Goal: Task Accomplishment & Management: Complete application form

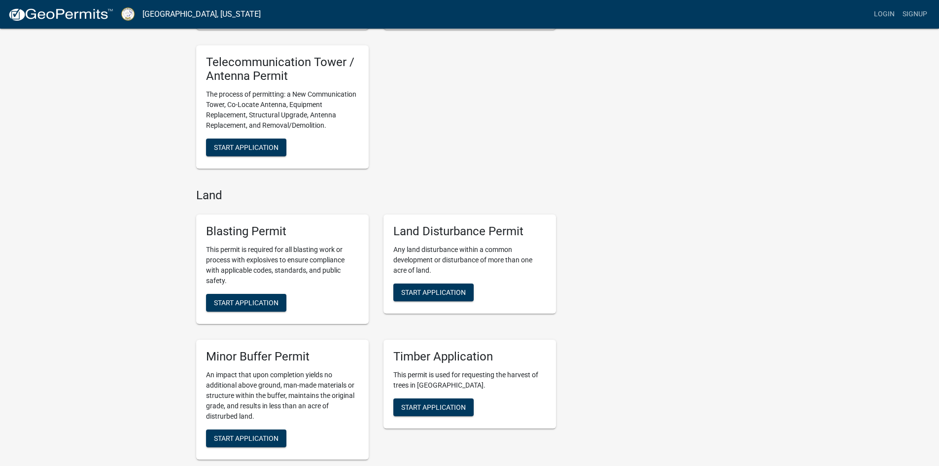
scroll to position [1035, 0]
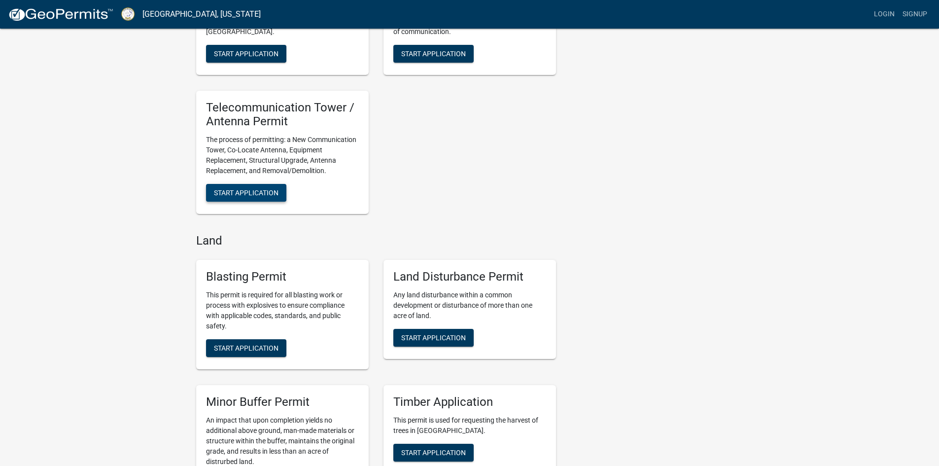
click at [253, 197] on span "Start Application" at bounding box center [246, 193] width 65 height 8
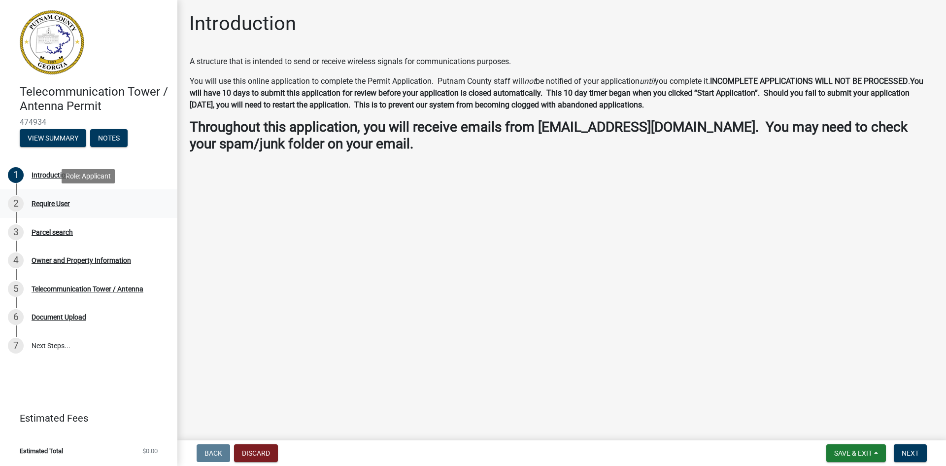
click at [48, 206] on div "Require User" at bounding box center [51, 203] width 38 height 7
click at [52, 208] on div "2 Require User" at bounding box center [85, 204] width 154 height 16
click at [56, 346] on link "7 Next Steps..." at bounding box center [88, 345] width 177 height 29
click at [77, 265] on div "4 Owner and Property Information" at bounding box center [85, 260] width 154 height 16
click at [59, 224] on div "3 Parcel search" at bounding box center [85, 232] width 154 height 16
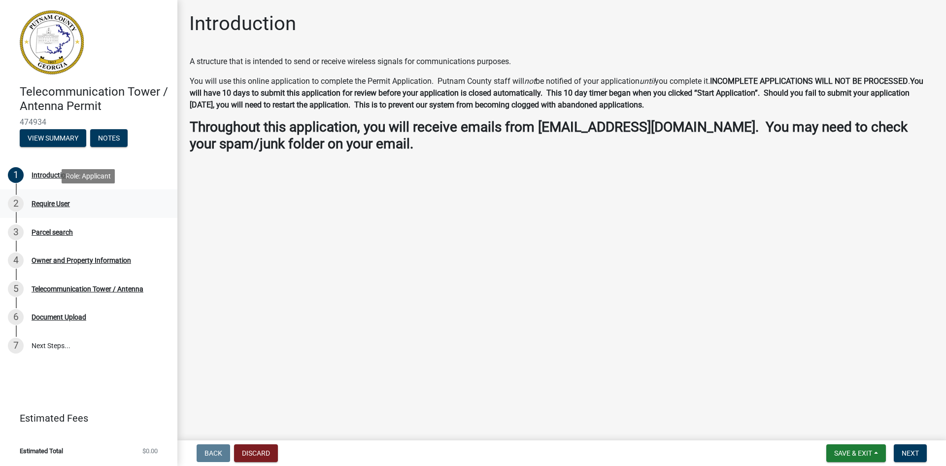
click at [52, 208] on div "2 Require User" at bounding box center [85, 204] width 154 height 16
click at [80, 263] on div "Owner and Property Information" at bounding box center [82, 260] width 100 height 7
click at [79, 283] on div "5 Telecommunication Tower / Antenna" at bounding box center [85, 289] width 154 height 16
click at [76, 311] on div "6 Document Upload" at bounding box center [85, 317] width 154 height 16
click at [68, 294] on div "5 Telecommunication Tower / Antenna" at bounding box center [85, 289] width 154 height 16
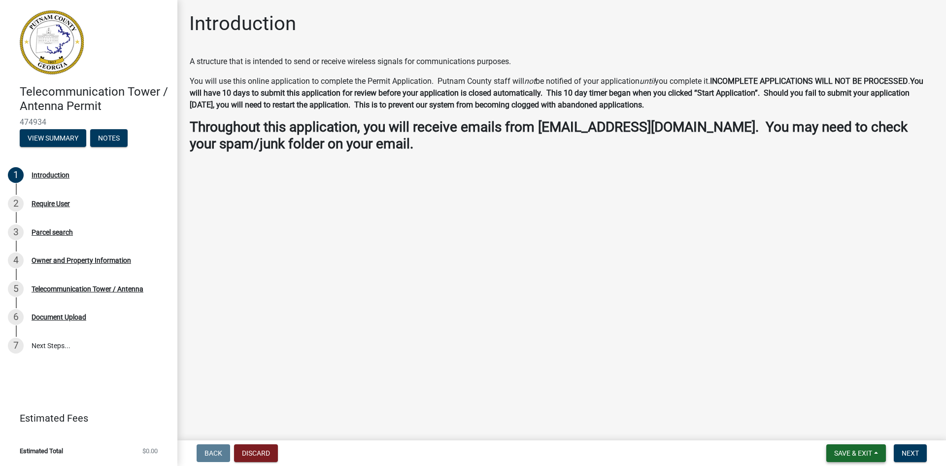
click at [876, 452] on button "Save & Exit" at bounding box center [857, 453] width 60 height 18
click at [904, 415] on main "Introduction A structure that is intended to send or receive wireless signals f…" at bounding box center [561, 218] width 769 height 436
click at [911, 454] on span "Next" at bounding box center [910, 453] width 17 height 8
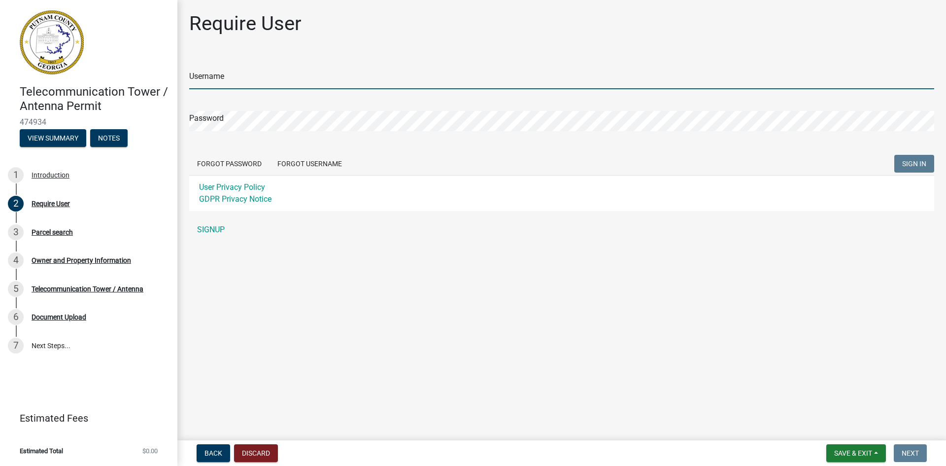
click at [205, 75] on input "Username" at bounding box center [561, 79] width 745 height 20
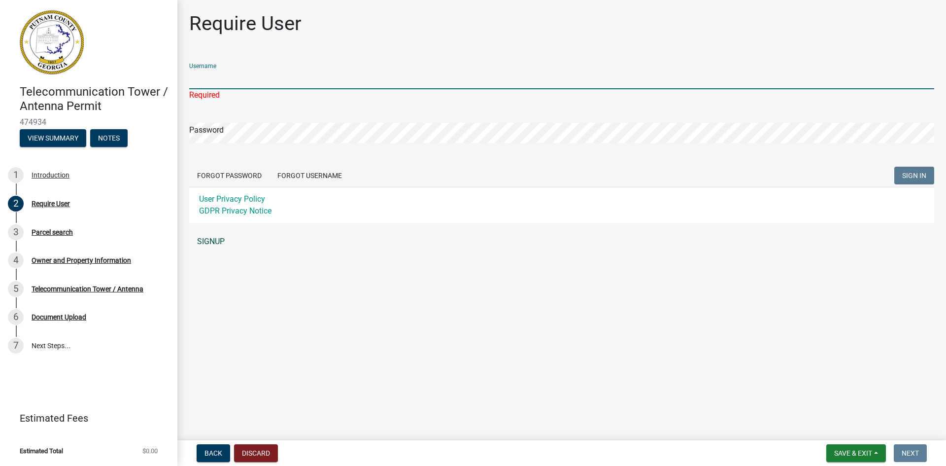
click at [216, 245] on link "SIGNUP" at bounding box center [561, 242] width 745 height 20
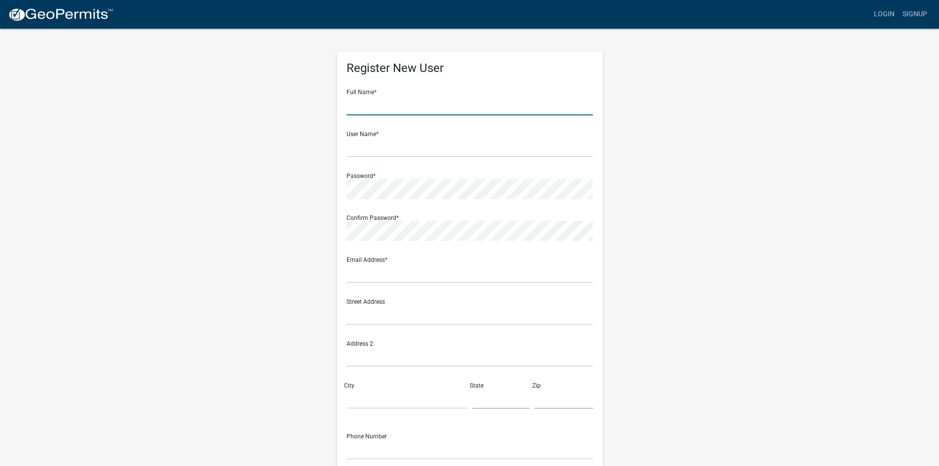
click at [384, 107] on input "text" at bounding box center [470, 105] width 246 height 20
type input "Max"
type input "[PERSON_NAME]"
click at [384, 107] on input "Max" at bounding box center [470, 105] width 246 height 20
type input "[PERSON_NAME]"
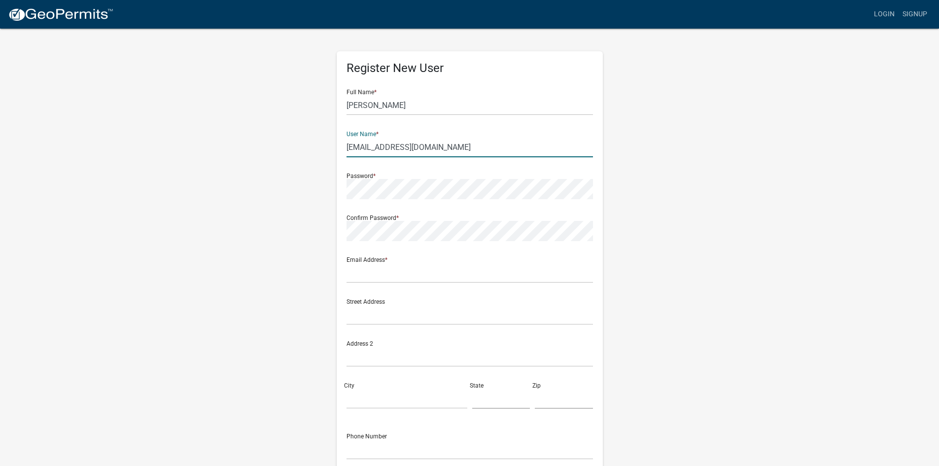
type input "[EMAIL_ADDRESS][DOMAIN_NAME]"
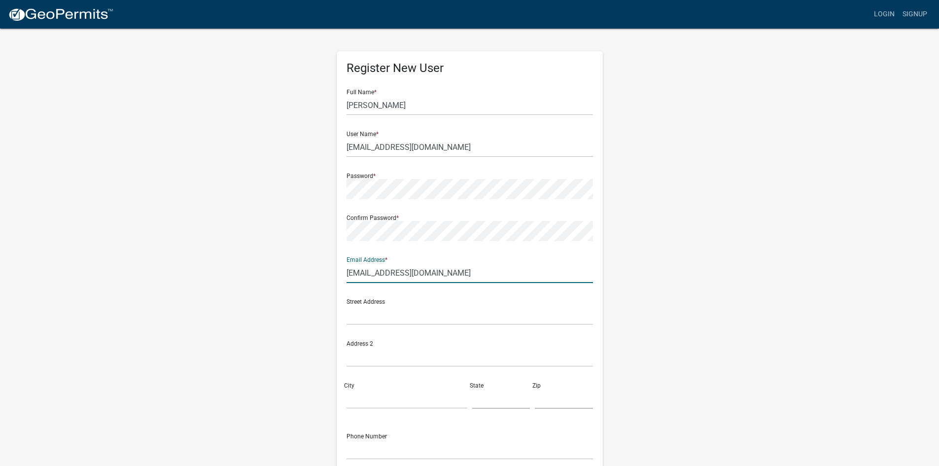
type input "[EMAIL_ADDRESS][DOMAIN_NAME]"
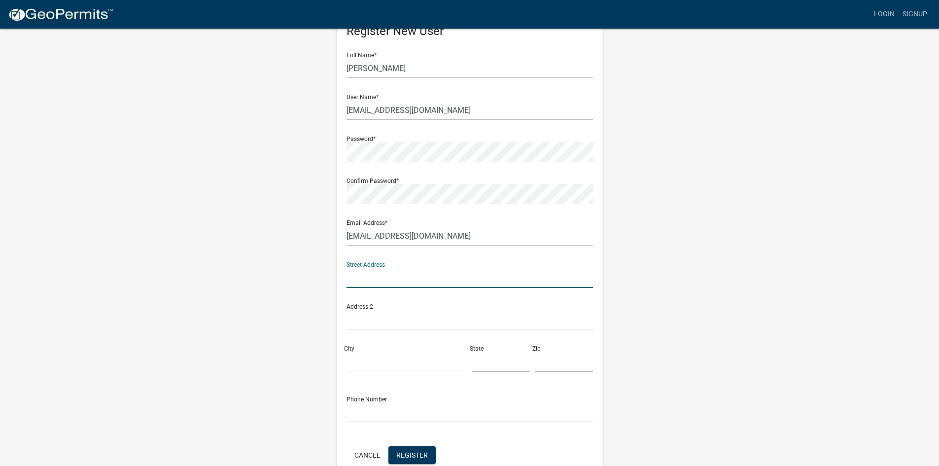
scroll to position [89, 0]
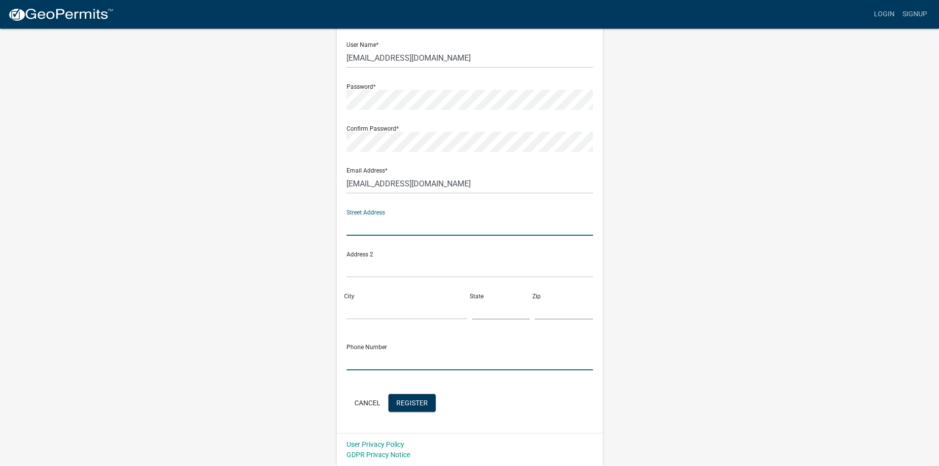
click at [354, 360] on input "text" at bounding box center [470, 360] width 246 height 20
paste input "[PHONE_NUMBER]"
type input "[PHONE_NUMBER]"
click at [370, 225] on input "text" at bounding box center [470, 225] width 246 height 20
paste input "[STREET_ADDRESS][PERSON_NAME]"
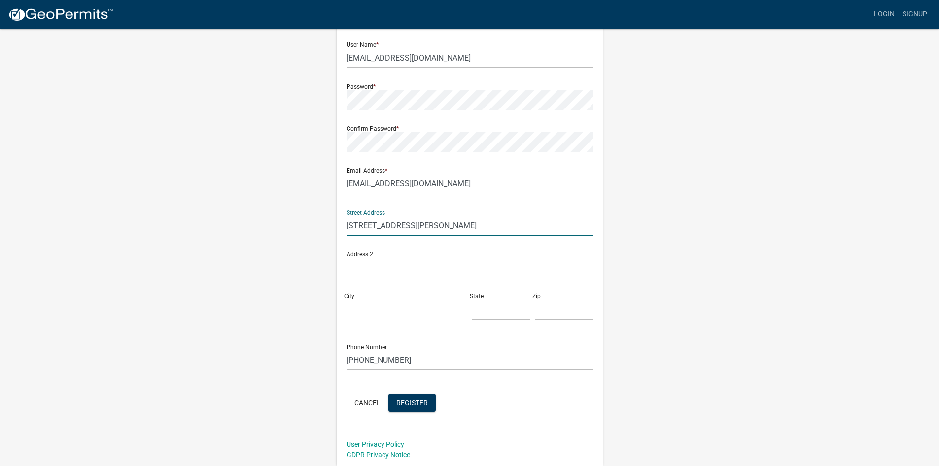
type input "[STREET_ADDRESS][PERSON_NAME]"
click at [370, 312] on input "City" at bounding box center [407, 309] width 121 height 20
type input "[GEOGRAPHIC_DATA]"
click at [485, 309] on input "N" at bounding box center [501, 309] width 58 height 20
type input "NC"
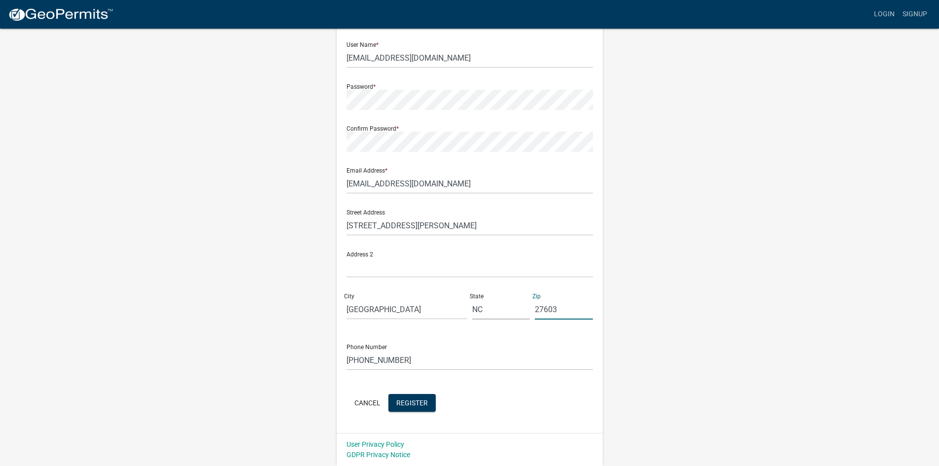
type input "27603"
drag, startPoint x: 400, startPoint y: 226, endPoint x: 519, endPoint y: 227, distance: 118.8
click at [519, 227] on input "[STREET_ADDRESS][PERSON_NAME]" at bounding box center [470, 225] width 246 height 20
type input "[STREET_ADDRESS][PERSON_NAME]"
click at [409, 407] on button "Register" at bounding box center [411, 403] width 47 height 18
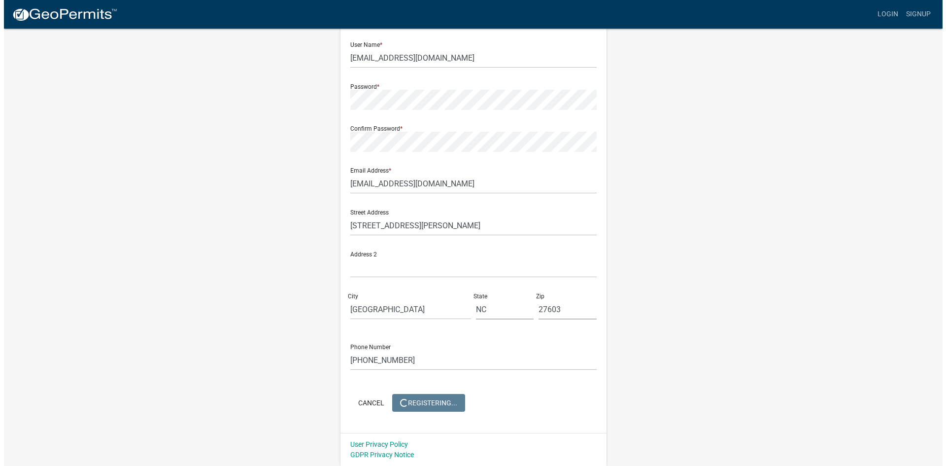
scroll to position [0, 0]
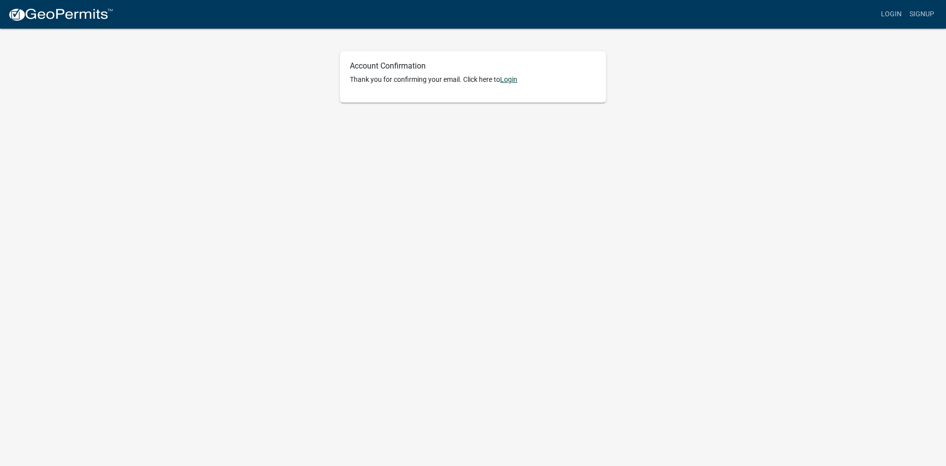
click at [506, 79] on link "Login" at bounding box center [508, 79] width 17 height 8
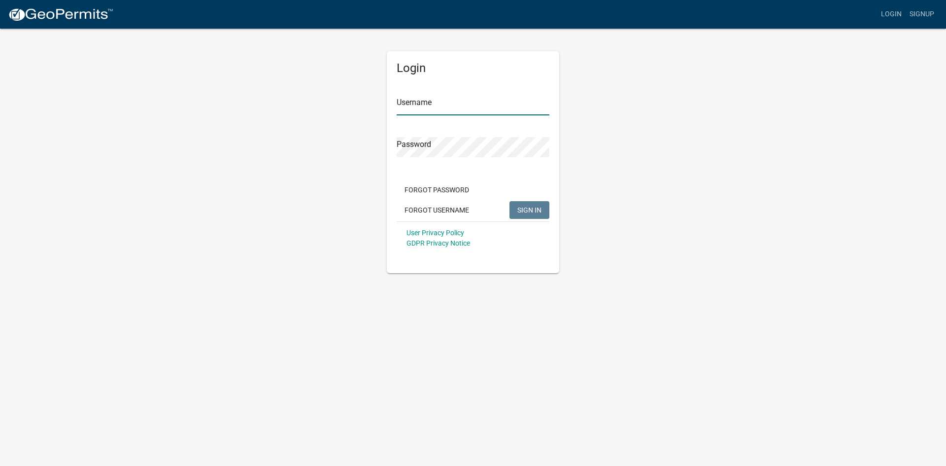
type input "[EMAIL_ADDRESS][DOMAIN_NAME]"
click at [526, 209] on span "SIGN IN" at bounding box center [530, 210] width 24 height 8
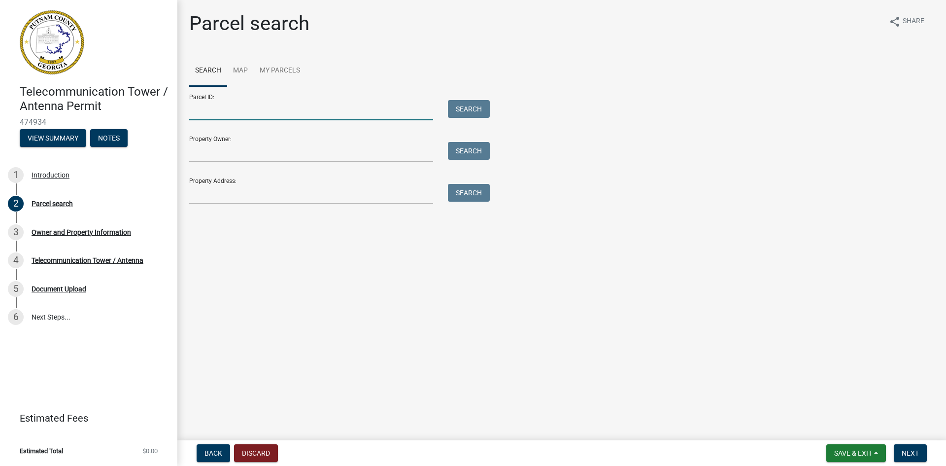
click at [288, 111] on input "Parcel ID:" at bounding box center [311, 110] width 244 height 20
click at [224, 115] on input "Parcel ID:" at bounding box center [311, 110] width 244 height 20
click at [454, 108] on button "Search" at bounding box center [469, 109] width 42 height 18
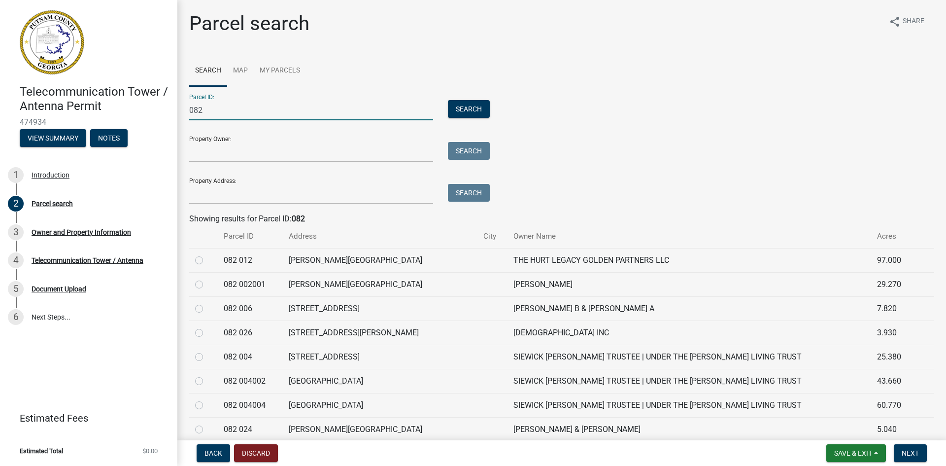
click at [231, 107] on input "082" at bounding box center [311, 110] width 244 height 20
click at [468, 108] on button "Search" at bounding box center [469, 109] width 42 height 18
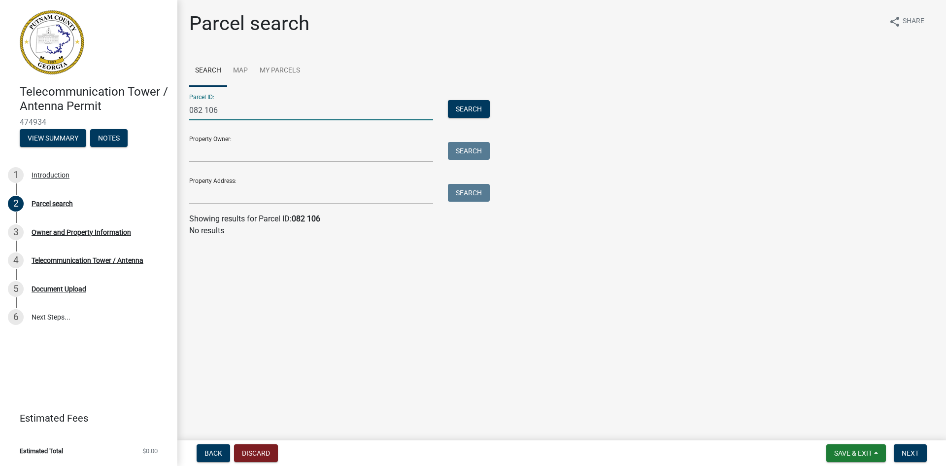
click at [253, 109] on input "082 106" at bounding box center [311, 110] width 244 height 20
type input "0"
click at [462, 109] on button "Search" at bounding box center [469, 109] width 42 height 18
click at [250, 114] on input "106 802" at bounding box center [311, 110] width 244 height 20
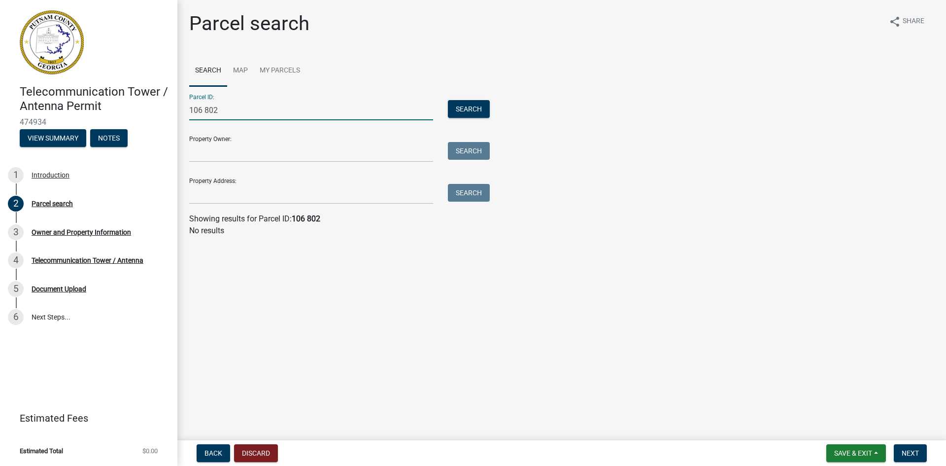
click at [250, 114] on input "106 802" at bounding box center [311, 110] width 244 height 20
click at [461, 112] on button "Search" at bounding box center [469, 109] width 42 height 18
click at [238, 113] on input "802" at bounding box center [311, 110] width 244 height 20
type input "082"
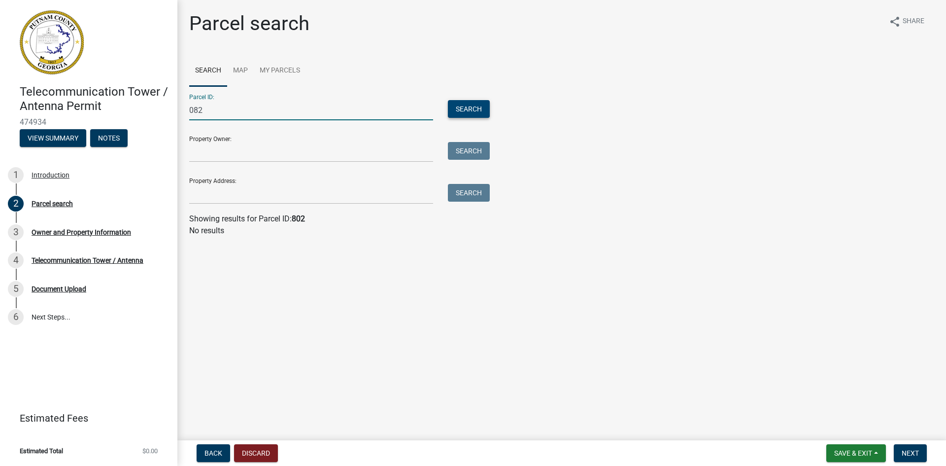
click at [479, 104] on button "Search" at bounding box center [469, 109] width 42 height 18
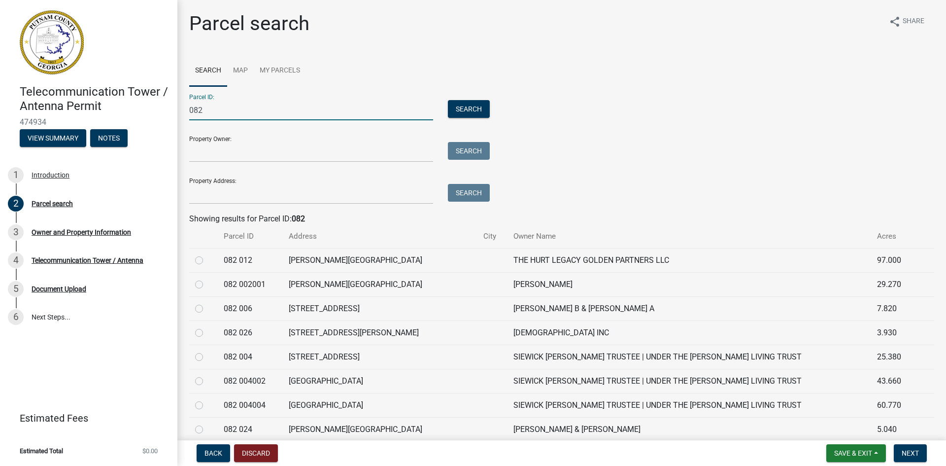
click at [254, 111] on input "082" at bounding box center [311, 110] width 244 height 20
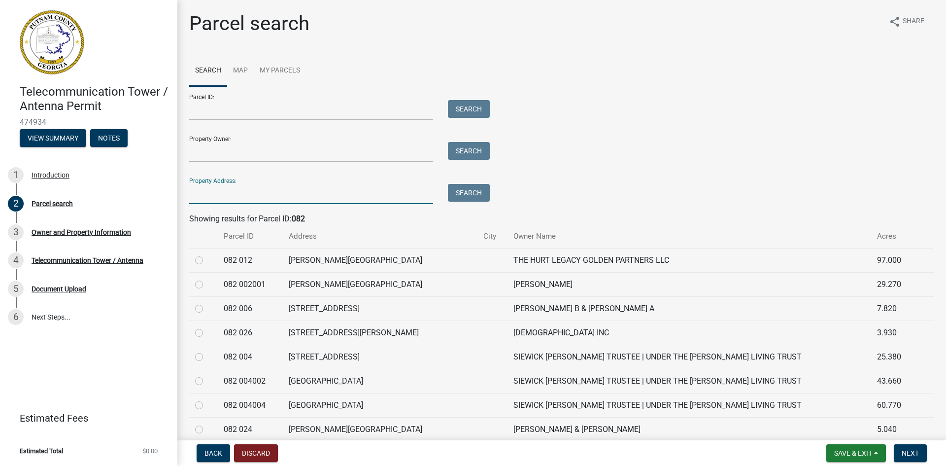
click at [233, 194] on input "Property Address:" at bounding box center [311, 194] width 244 height 20
type input "wards chapel road"
click at [457, 198] on button "Search" at bounding box center [469, 193] width 42 height 18
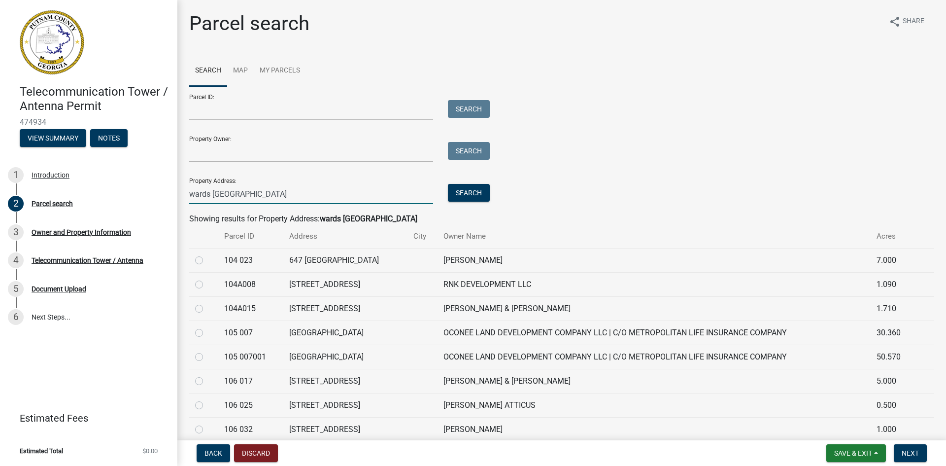
click at [271, 190] on input "wards chapel road" at bounding box center [311, 194] width 244 height 20
click at [231, 115] on input "Parcel ID:" at bounding box center [311, 110] width 244 height 20
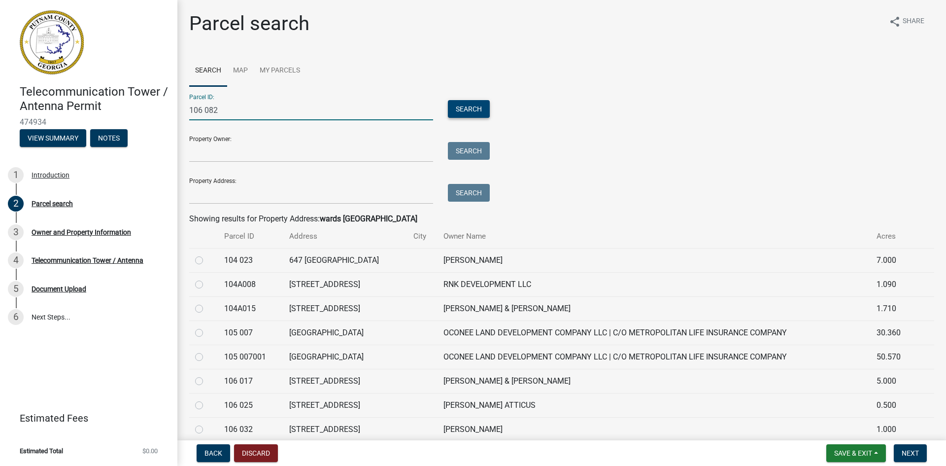
type input "106 082"
click at [469, 114] on button "Search" at bounding box center [469, 109] width 42 height 18
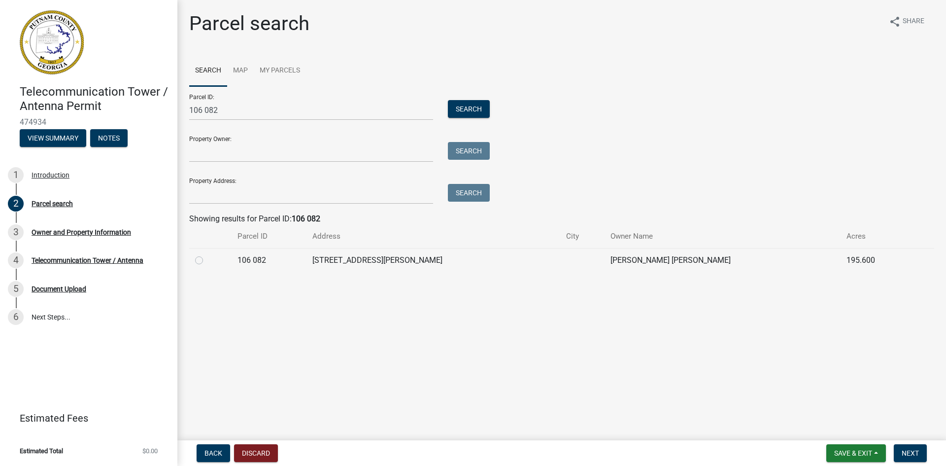
click at [307, 260] on td "106 082" at bounding box center [269, 260] width 75 height 24
click at [207, 254] on label at bounding box center [207, 254] width 0 height 0
click at [207, 259] on 082 "radio" at bounding box center [210, 257] width 6 height 6
radio 082 "true"
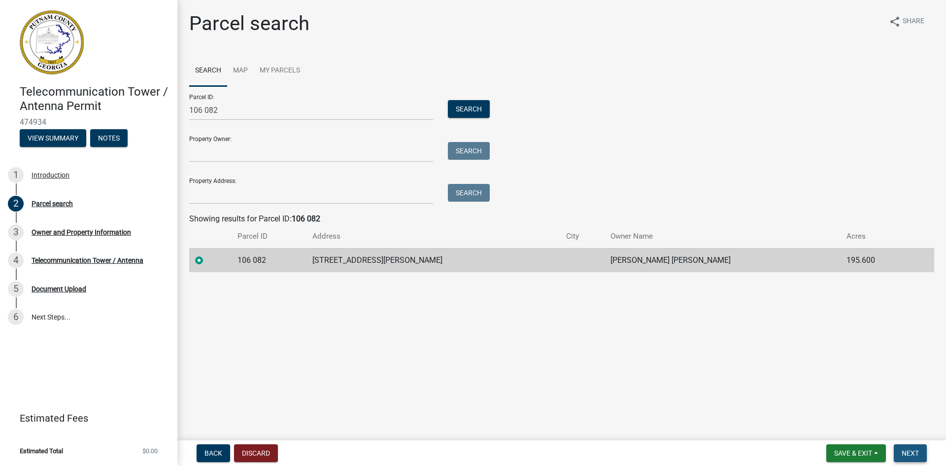
click at [915, 453] on span "Next" at bounding box center [910, 453] width 17 height 8
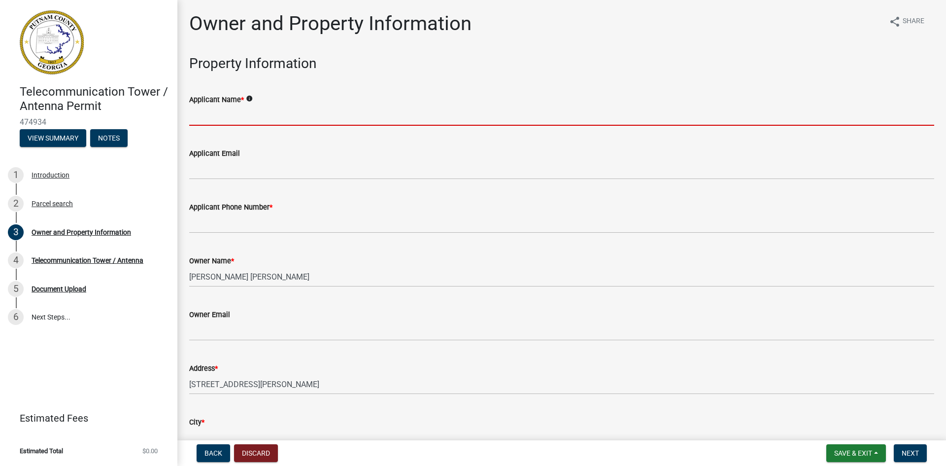
click at [221, 111] on input "Applicant Name *" at bounding box center [561, 115] width 745 height 20
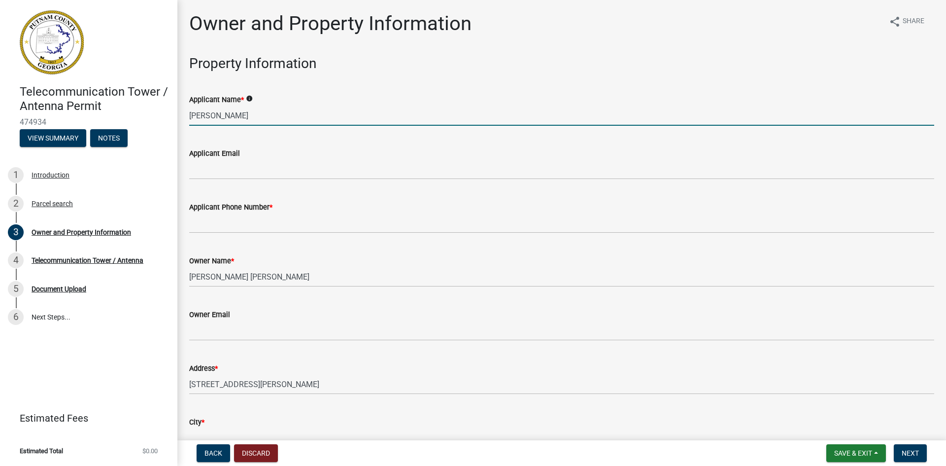
type input "[PERSON_NAME]"
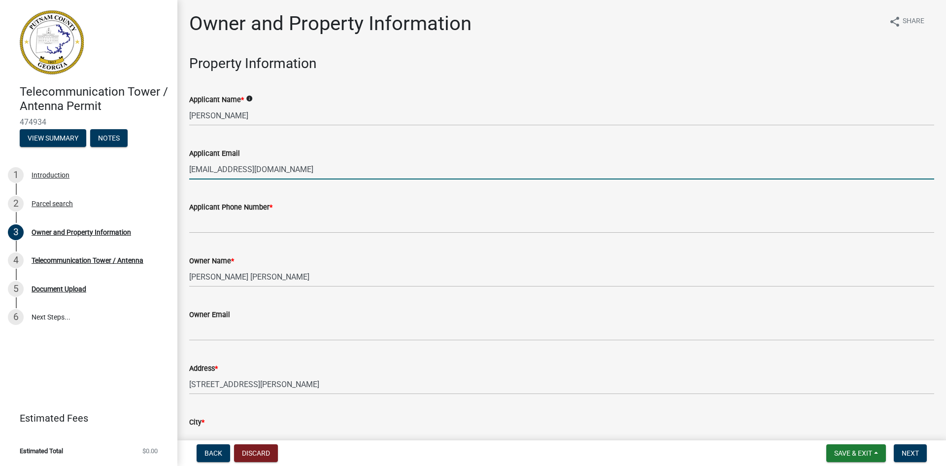
type input "[EMAIL_ADDRESS][DOMAIN_NAME]"
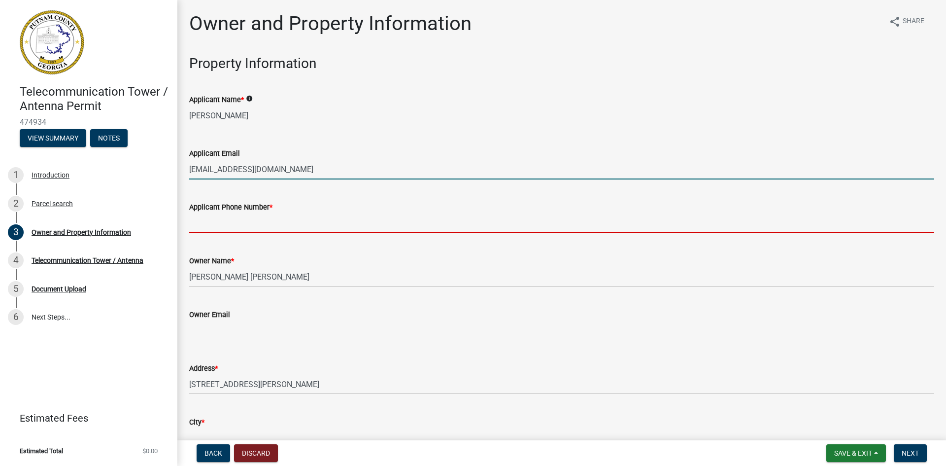
click at [215, 227] on input "Applicant Phone Number *" at bounding box center [561, 223] width 745 height 20
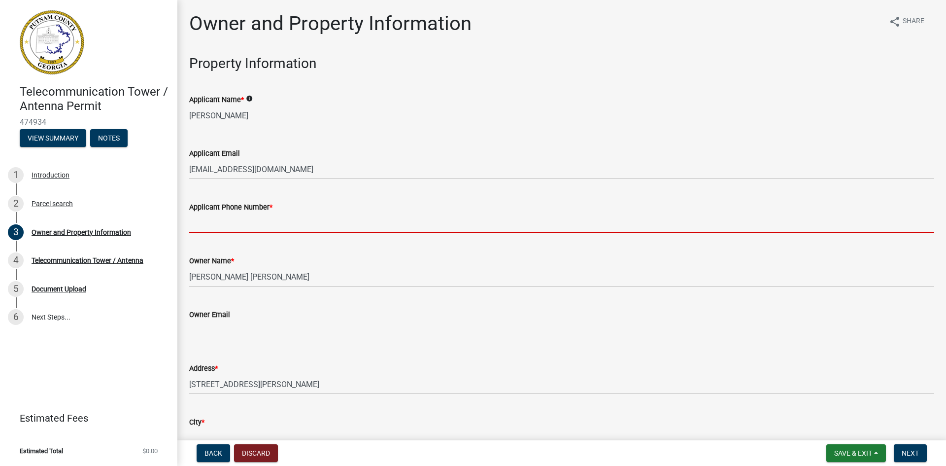
type input "9783520171"
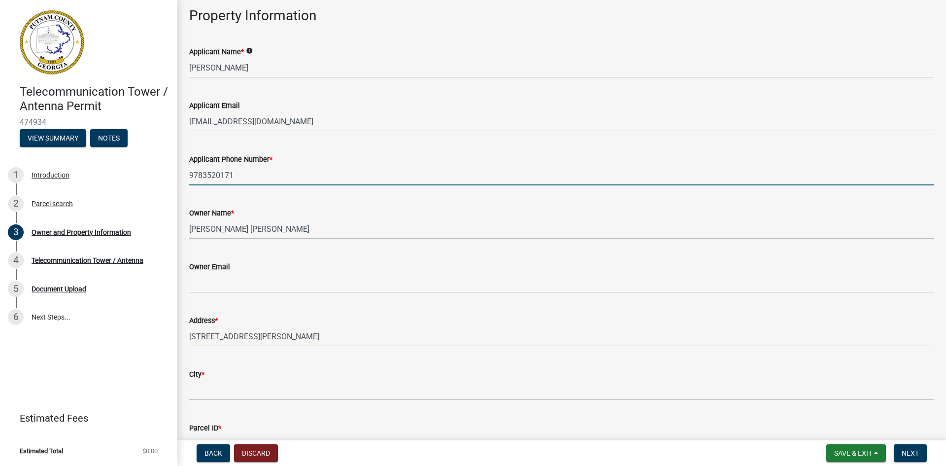
scroll to position [148, 0]
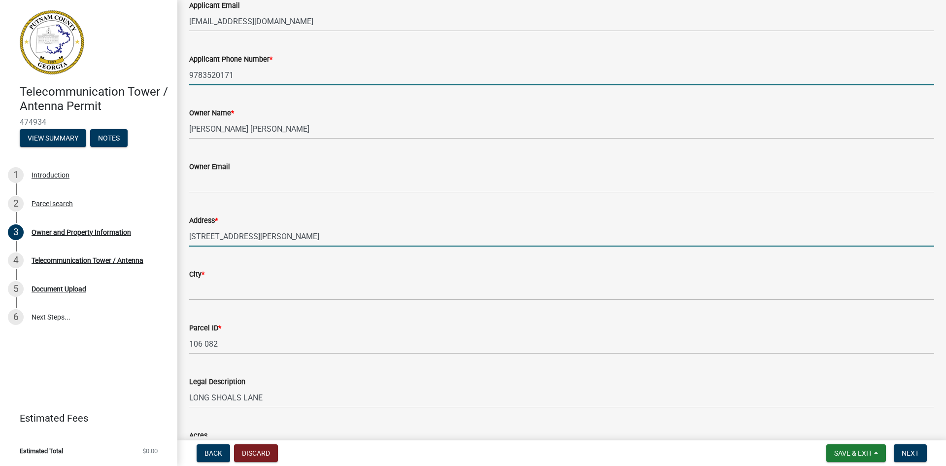
click at [246, 239] on input "342 SPIVEY RD" at bounding box center [561, 236] width 745 height 20
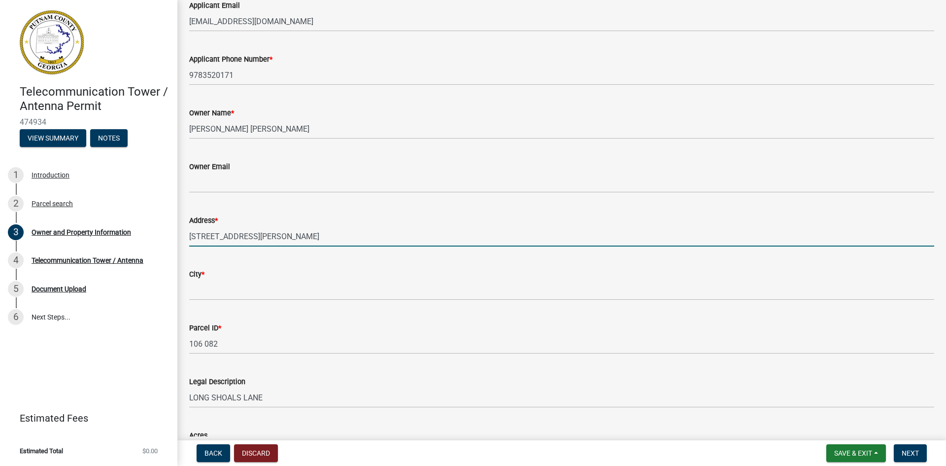
click at [246, 239] on input "342 SPIVEY RD" at bounding box center [561, 236] width 745 height 20
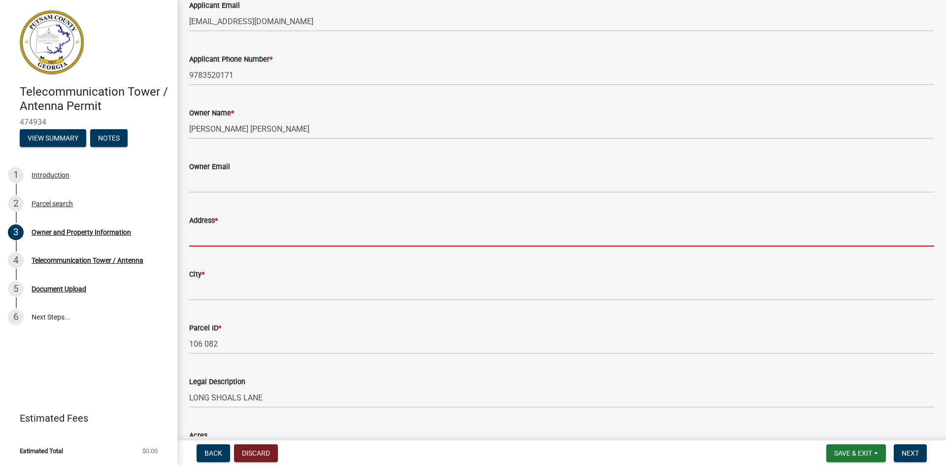
click at [321, 197] on wm-data-entity-input "Owner Email" at bounding box center [561, 174] width 745 height 54
click at [251, 241] on input "Address *" at bounding box center [561, 236] width 745 height 20
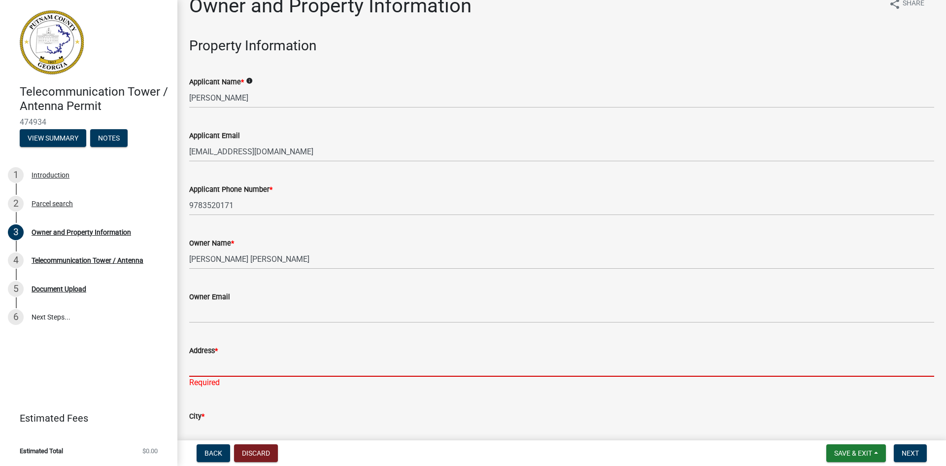
scroll to position [0, 0]
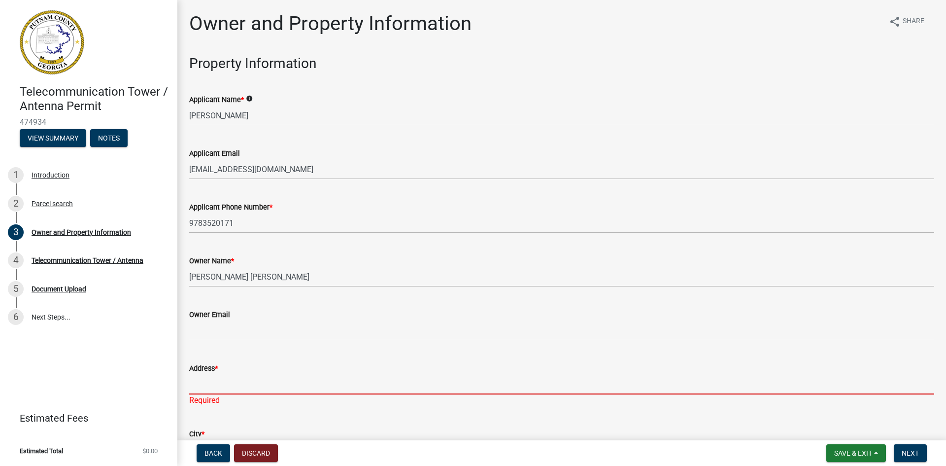
click at [307, 385] on input "Address *" at bounding box center [561, 384] width 745 height 20
paste input "341 WARDS CHAPEL RD"
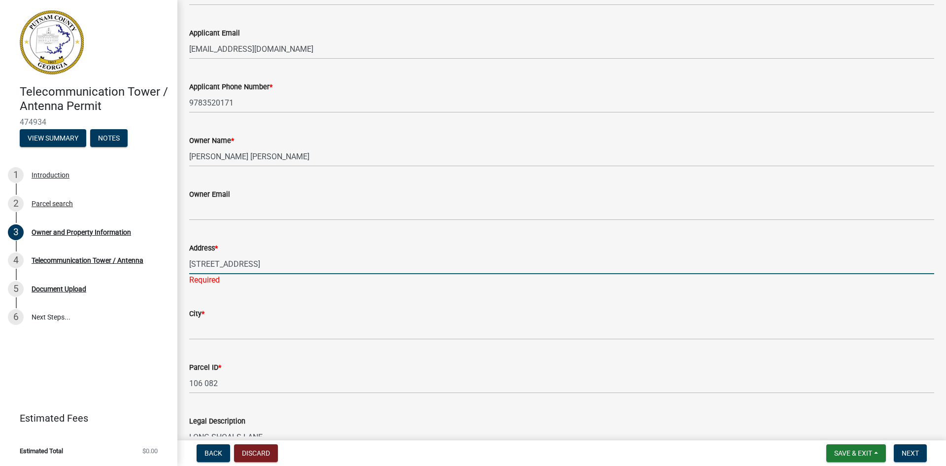
scroll to position [148, 0]
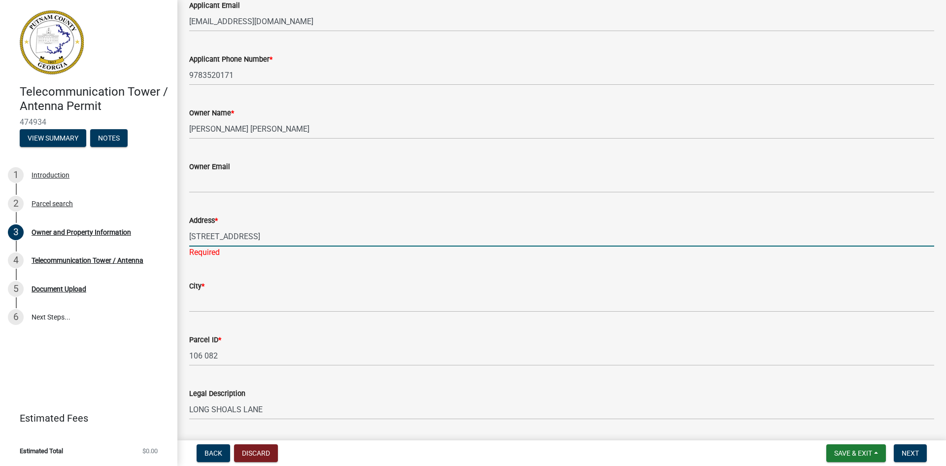
type input "341 WARDS CHAPEL RD"
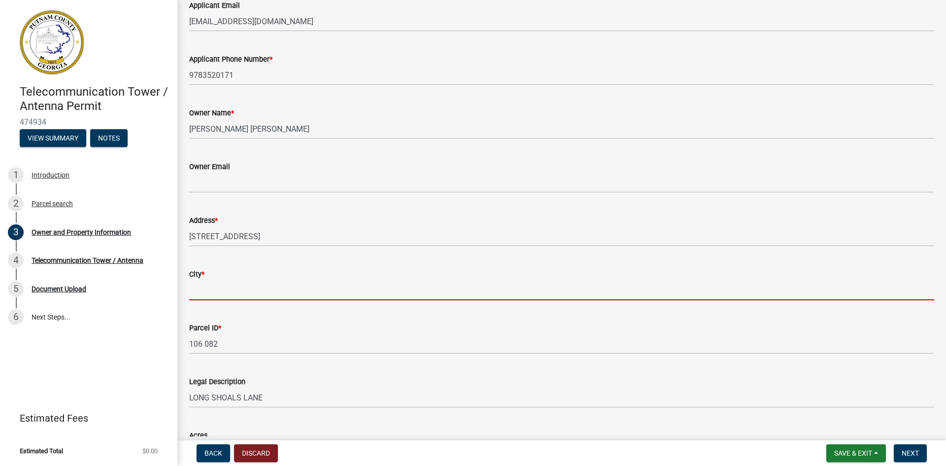
click at [258, 303] on wm-data-entity-input "City *" at bounding box center [561, 281] width 745 height 54
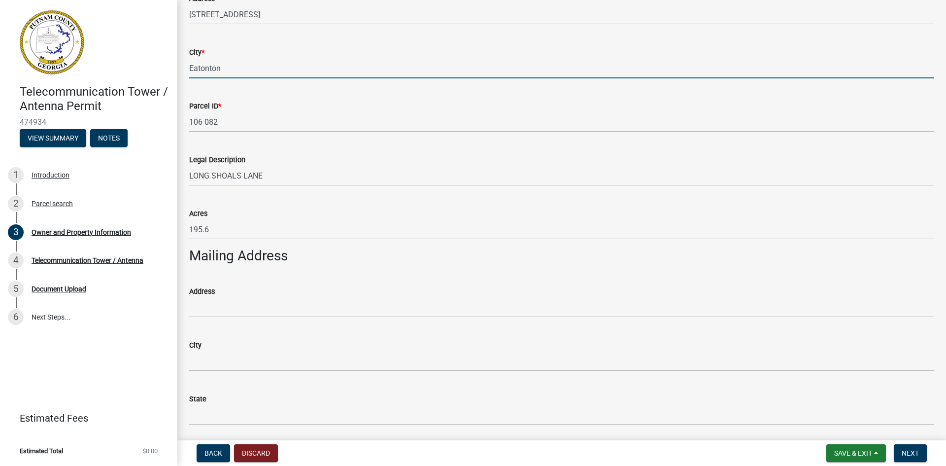
scroll to position [394, 0]
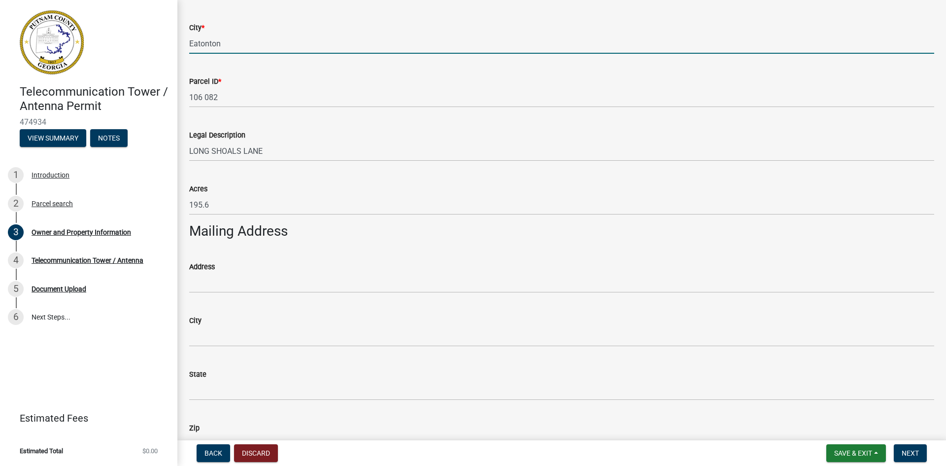
type input "Eatonton"
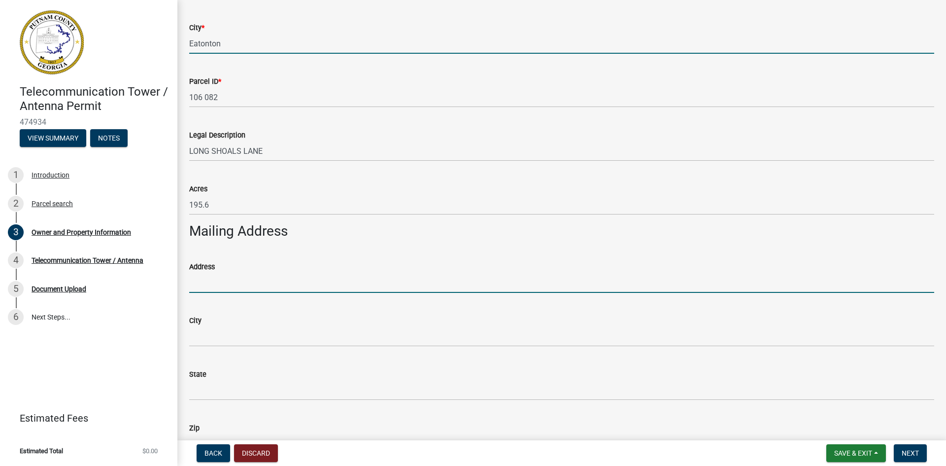
click at [292, 280] on input "Address" at bounding box center [561, 283] width 745 height 20
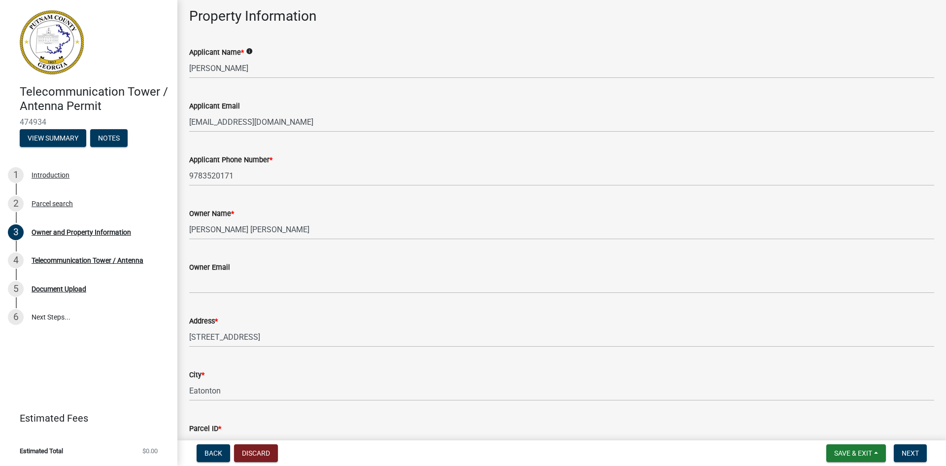
scroll to position [246, 0]
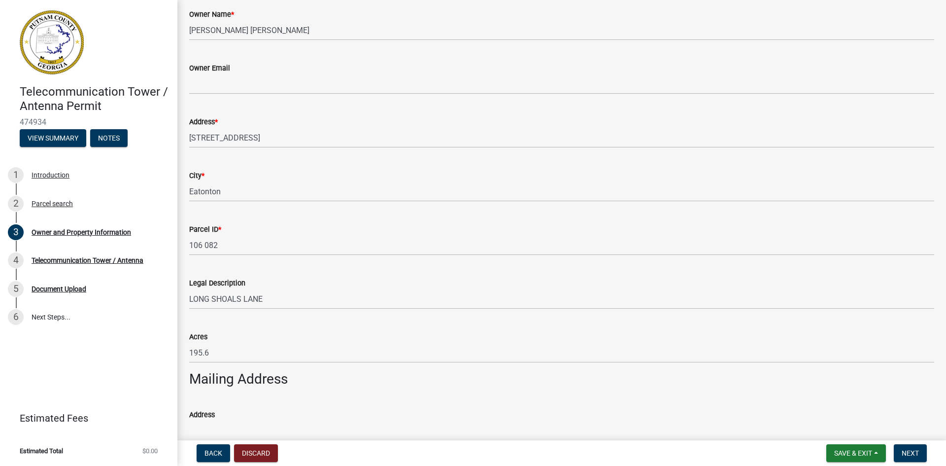
click at [132, 349] on div "Telecommunication Tower / Antenna Permit 474934 View Summary Notes 1 Introducti…" at bounding box center [88, 233] width 177 height 466
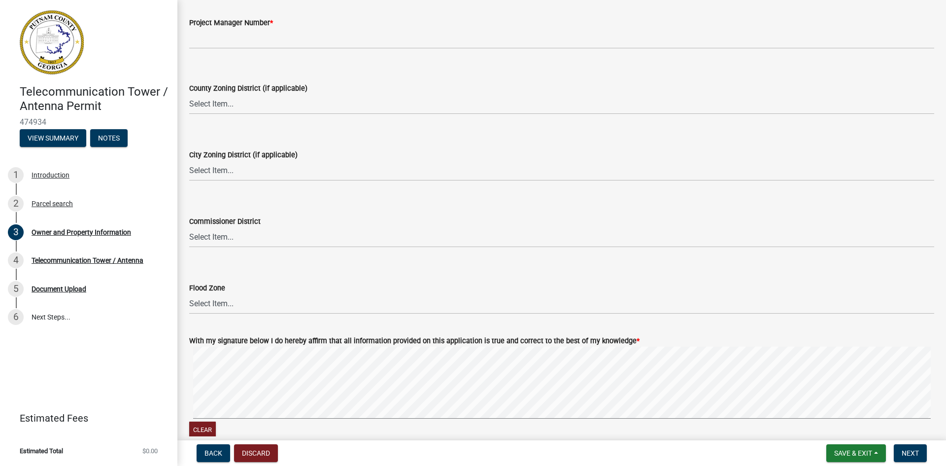
scroll to position [1669, 0]
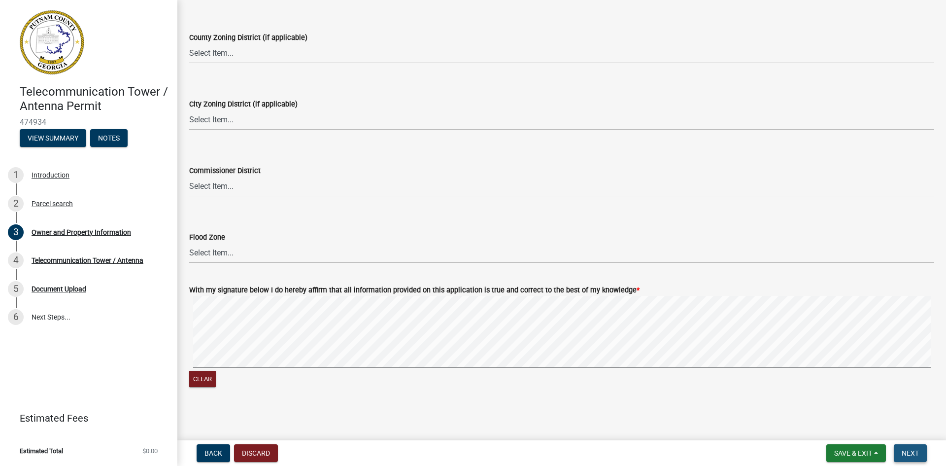
click at [903, 452] on span "Next" at bounding box center [910, 453] width 17 height 8
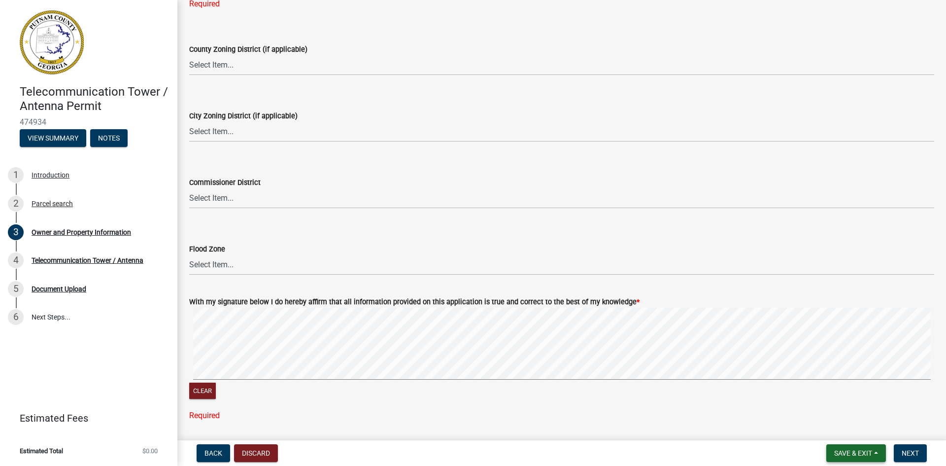
click at [877, 452] on button "Save & Exit" at bounding box center [857, 453] width 60 height 18
click at [832, 405] on button "Save" at bounding box center [846, 404] width 79 height 24
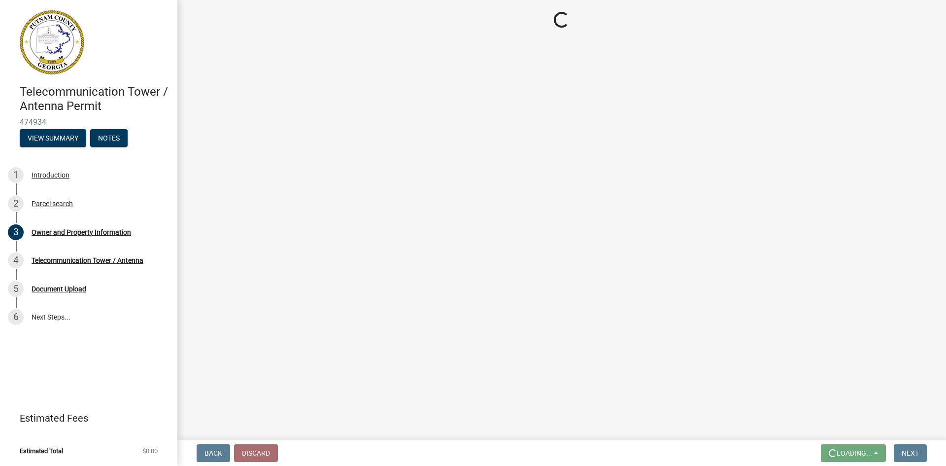
scroll to position [0, 0]
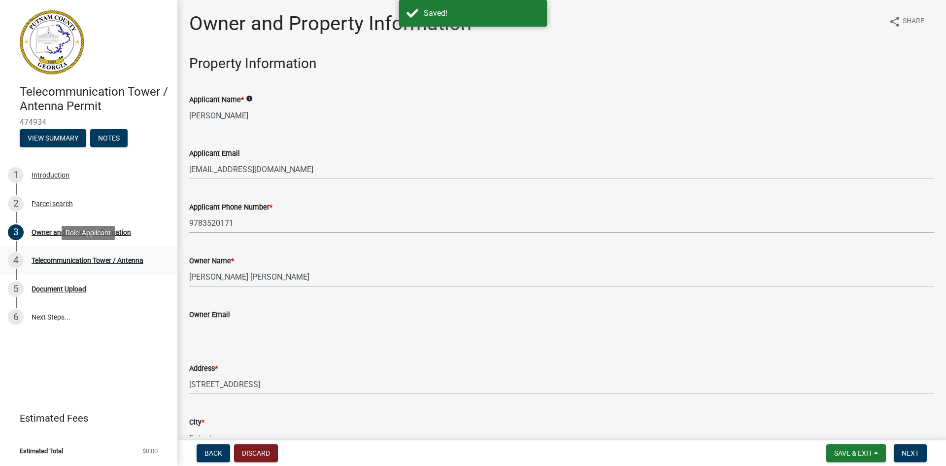
click at [94, 260] on div "Telecommunication Tower / Antenna" at bounding box center [88, 260] width 112 height 7
click at [78, 260] on div "Telecommunication Tower / Antenna" at bounding box center [88, 260] width 112 height 7
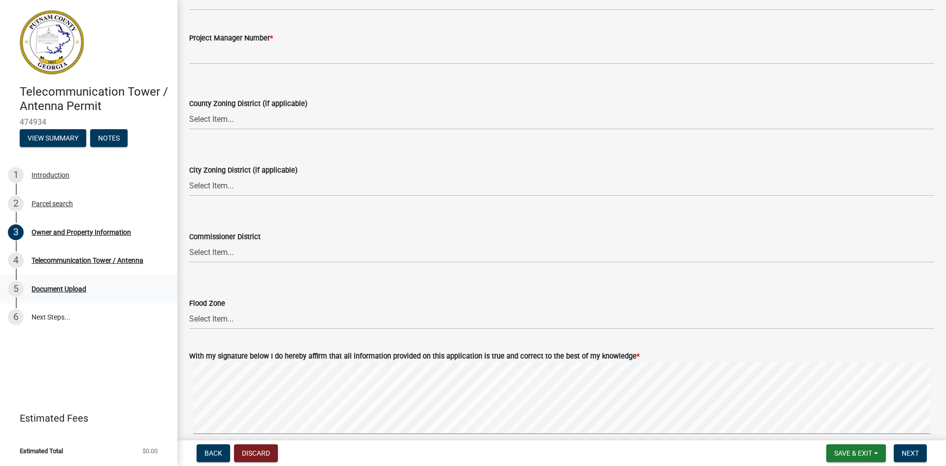
scroll to position [1669, 0]
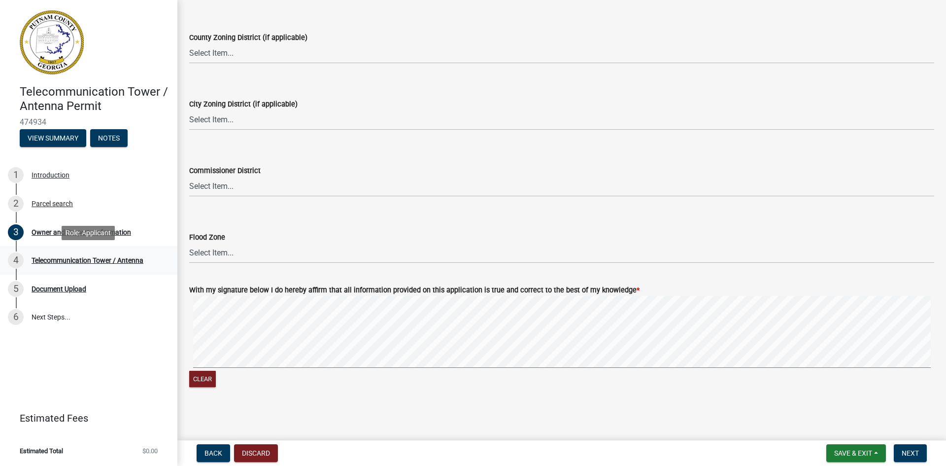
click at [87, 260] on div "Telecommunication Tower / Antenna" at bounding box center [88, 260] width 112 height 7
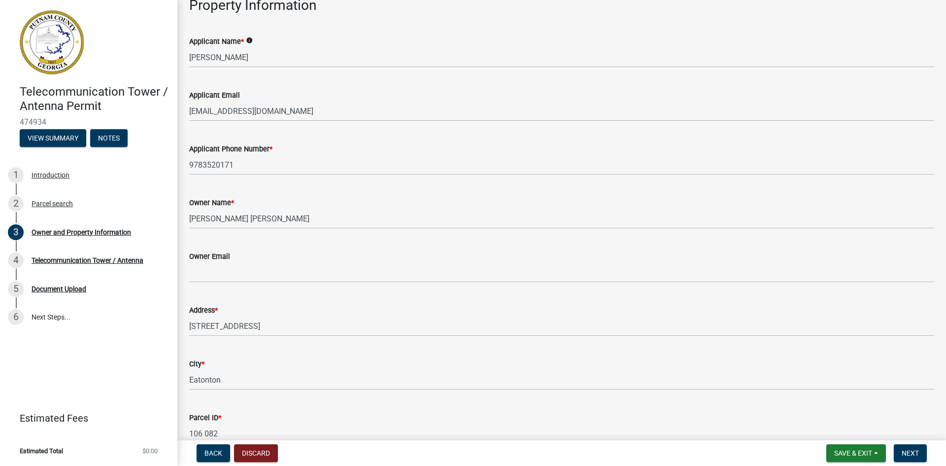
scroll to position [0, 0]
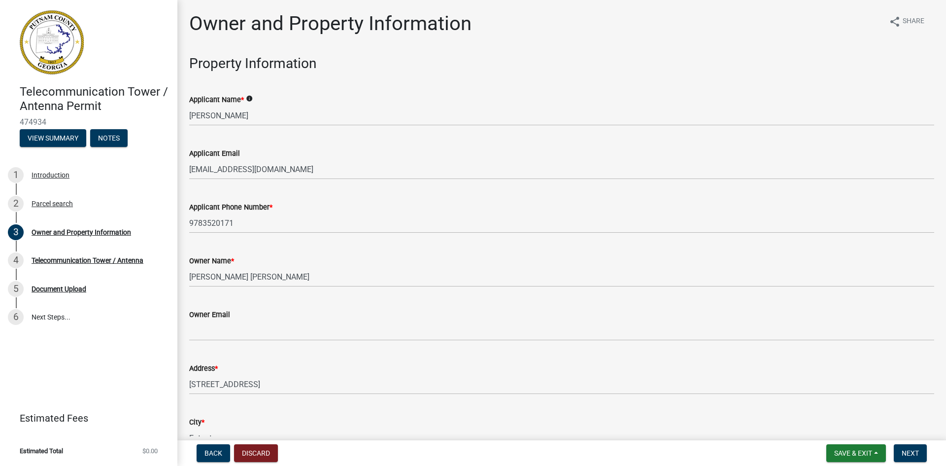
click at [53, 48] on img at bounding box center [52, 42] width 64 height 64
click at [56, 91] on h4 "Telecommunication Tower / Antenna Permit" at bounding box center [95, 99] width 150 height 29
click at [72, 140] on button "View Summary" at bounding box center [53, 138] width 67 height 18
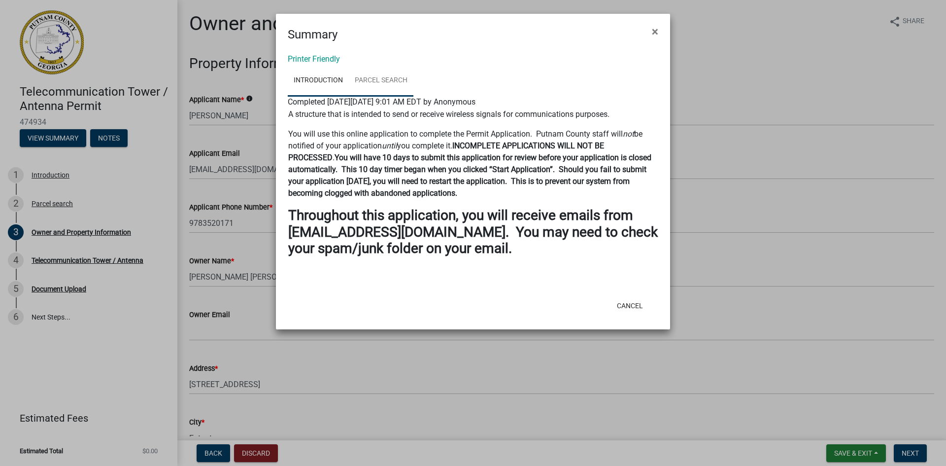
click at [399, 81] on link "Parcel search" at bounding box center [381, 81] width 65 height 32
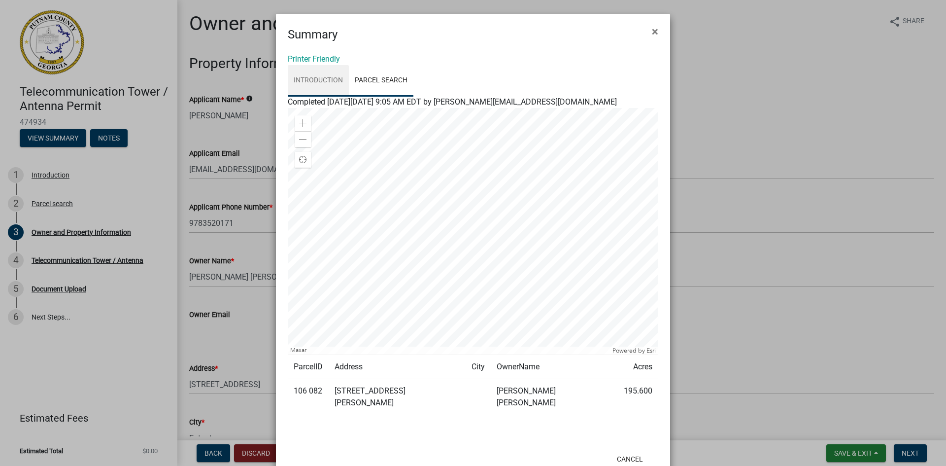
click at [318, 80] on link "Introduction" at bounding box center [318, 81] width 61 height 32
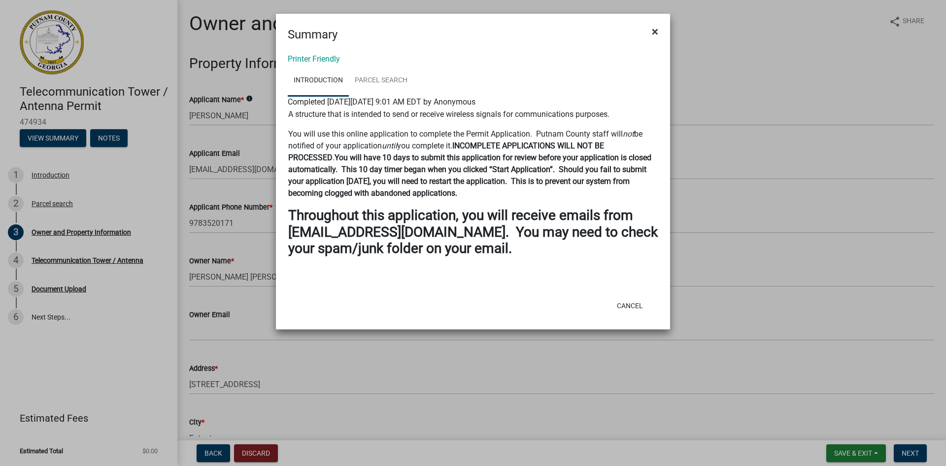
click at [652, 30] on span "×" at bounding box center [655, 32] width 6 height 14
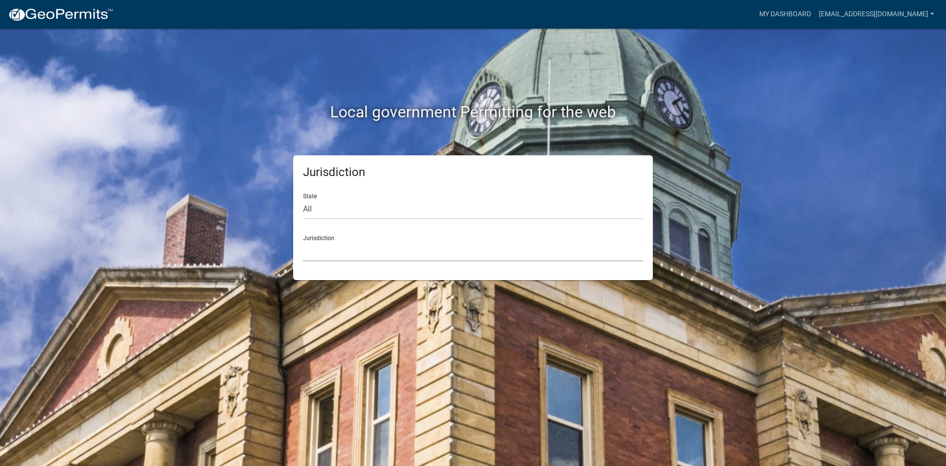
click at [329, 252] on select "Custer County, Colorado Carroll County, Georgia Cook County, Georgia Crawford C…" at bounding box center [473, 251] width 340 height 20
